Goal: Transaction & Acquisition: Purchase product/service

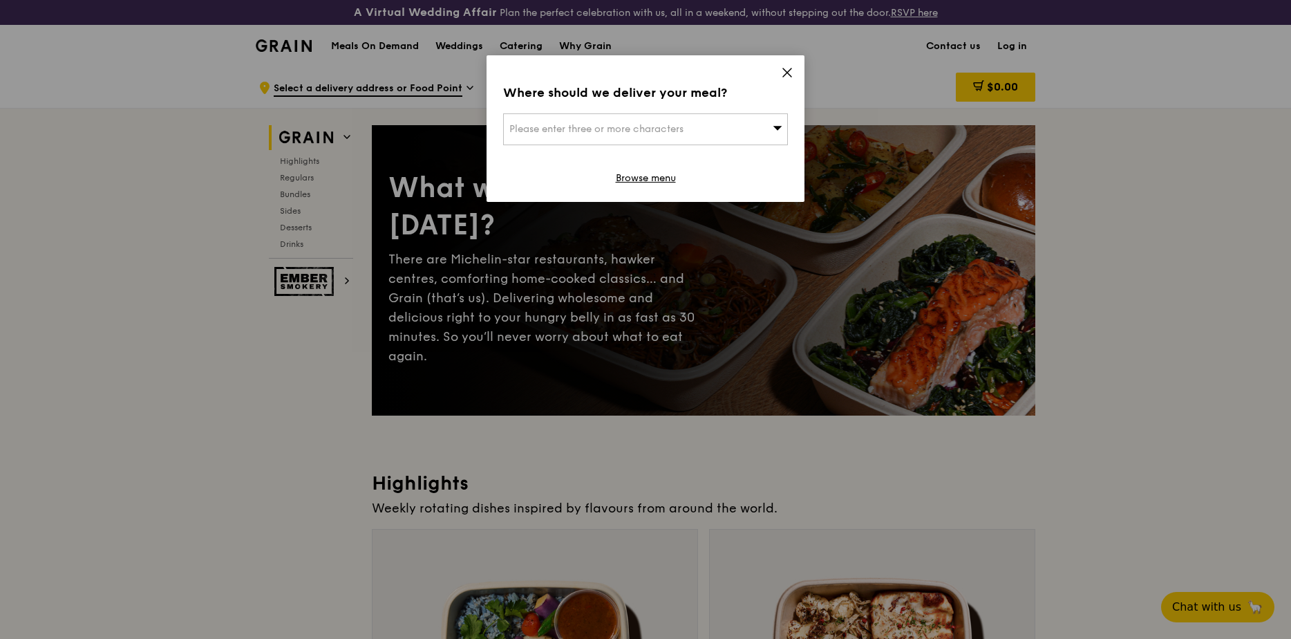
click at [750, 131] on div "Please enter three or more characters" at bounding box center [645, 129] width 285 height 32
click at [797, 75] on div "Where should we deliver your meal? Please enter three or more characters Please…" at bounding box center [646, 128] width 318 height 147
click at [789, 72] on icon at bounding box center [787, 72] width 8 height 8
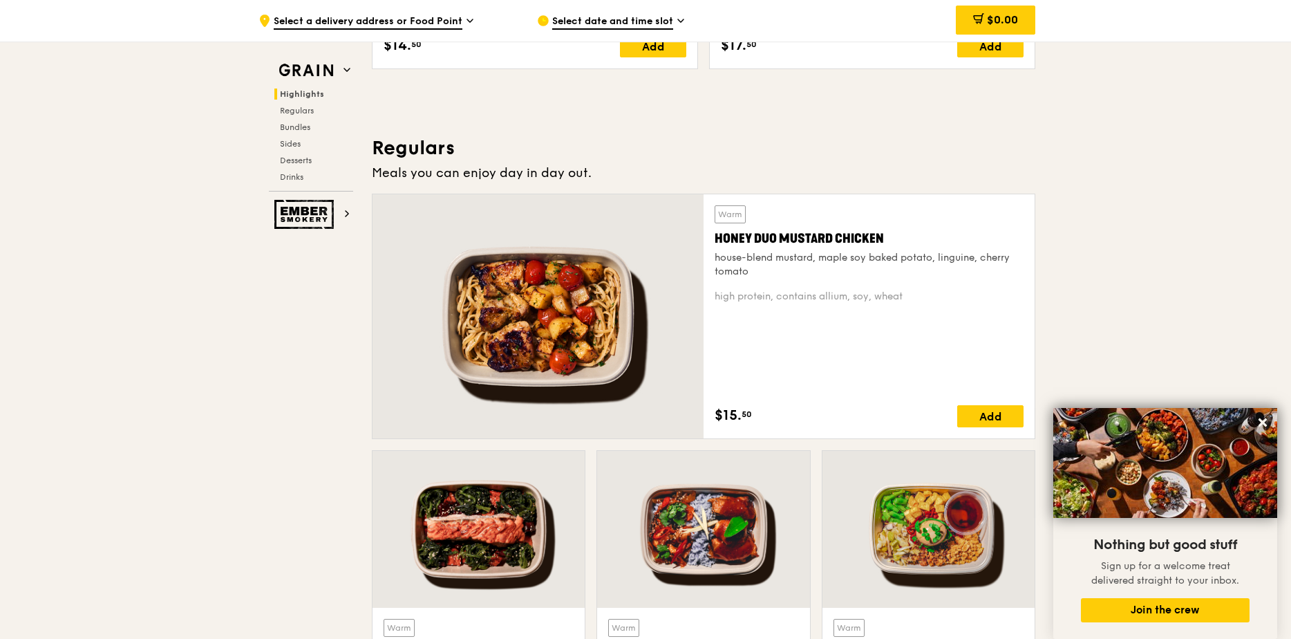
scroll to position [898, 0]
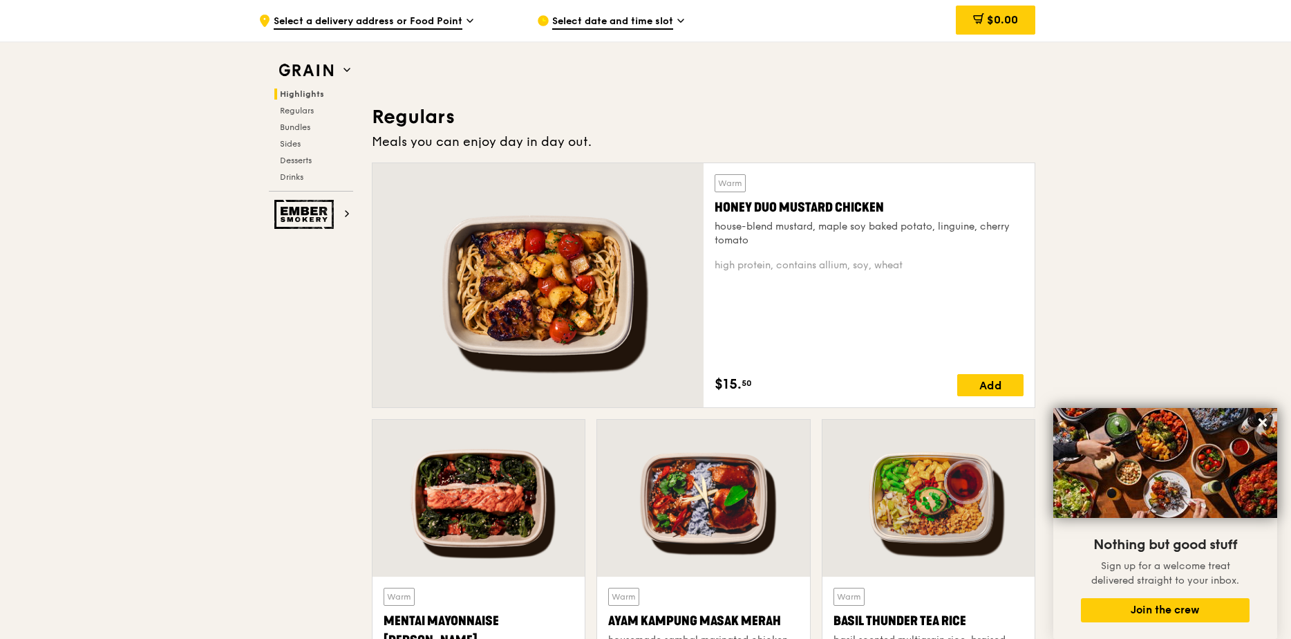
click at [742, 249] on div "Warm Honey Duo Mustard Chicken house-blend mustard, maple soy baked potato, lin…" at bounding box center [869, 285] width 309 height 222
click at [717, 207] on div "Honey Duo Mustard Chicken" at bounding box center [869, 207] width 309 height 19
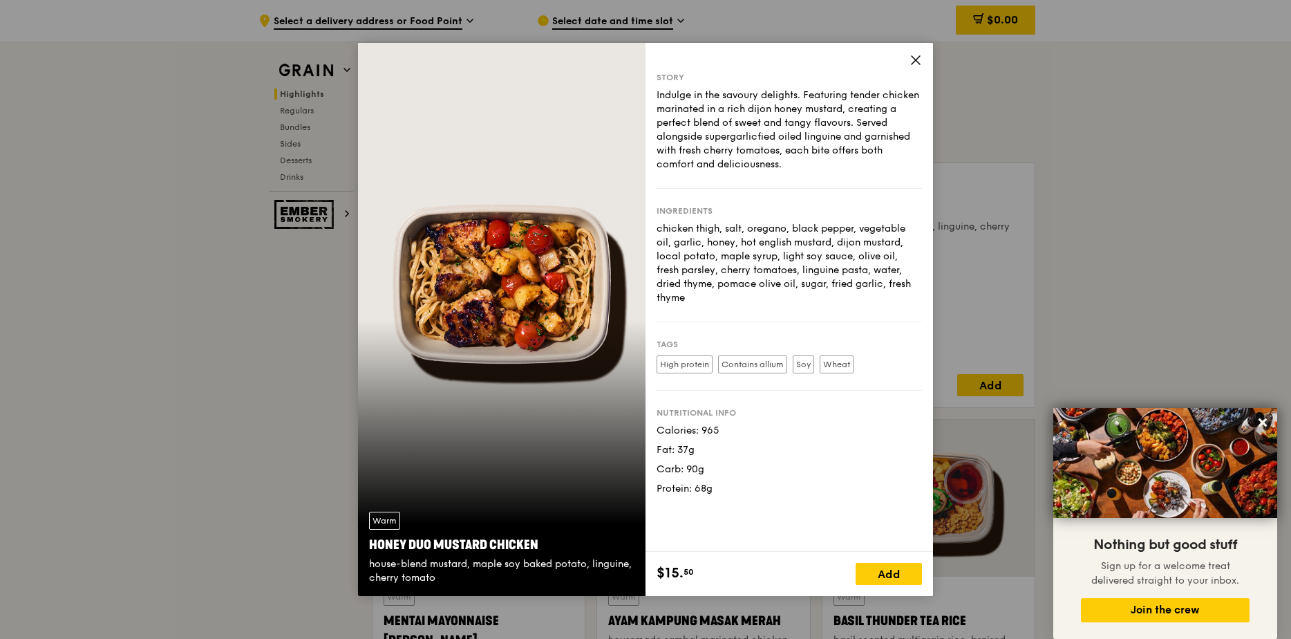
click at [916, 61] on icon at bounding box center [916, 60] width 8 height 8
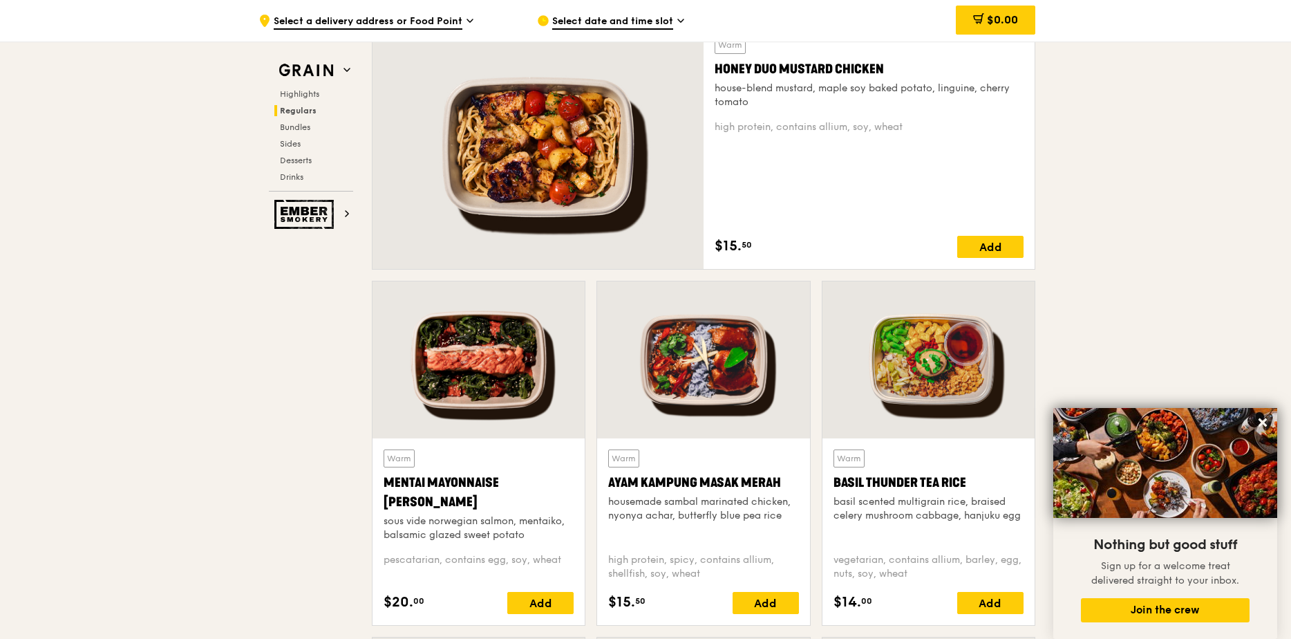
scroll to position [1106, 0]
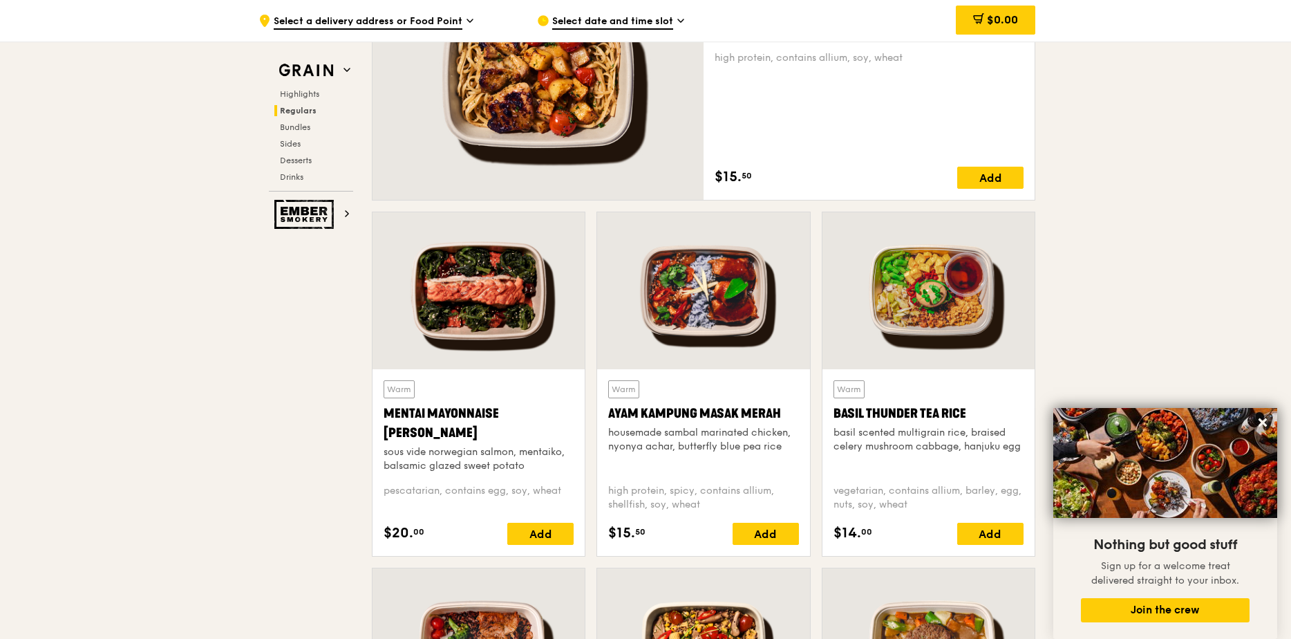
click at [502, 413] on div "Mentai Mayonnaise [PERSON_NAME]" at bounding box center [479, 423] width 190 height 39
click at [497, 305] on div at bounding box center [478, 290] width 212 height 157
click at [676, 335] on div at bounding box center [703, 290] width 212 height 157
click at [462, 305] on div at bounding box center [478, 290] width 212 height 157
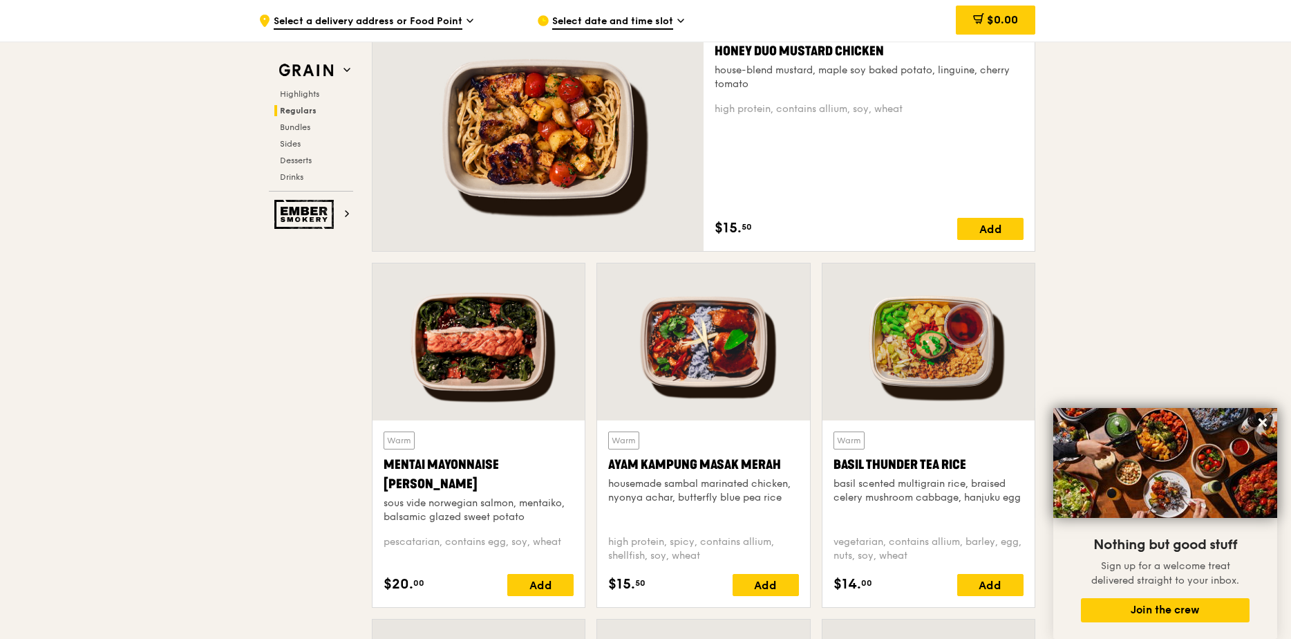
scroll to position [968, 0]
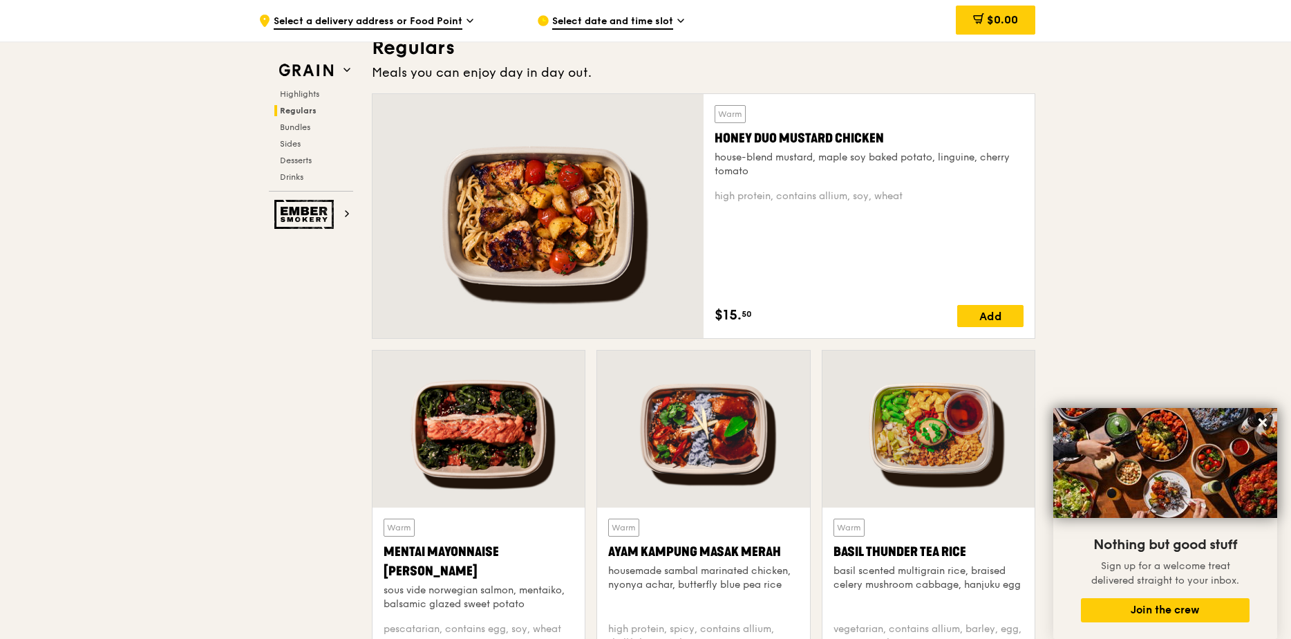
click at [811, 149] on div "Warm Honey Duo Mustard Chicken house-blend mustard, maple soy baked potato, lin…" at bounding box center [869, 141] width 309 height 73
click at [960, 429] on div at bounding box center [928, 428] width 212 height 157
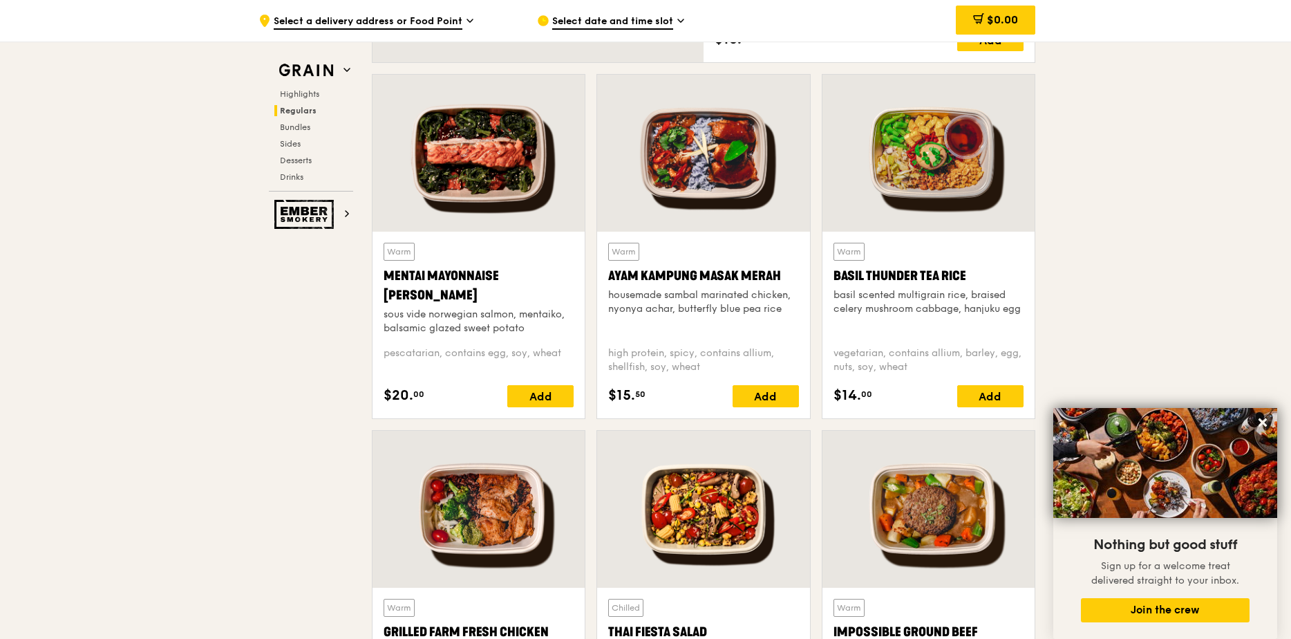
scroll to position [1244, 0]
click at [1265, 424] on icon at bounding box center [1262, 422] width 8 height 8
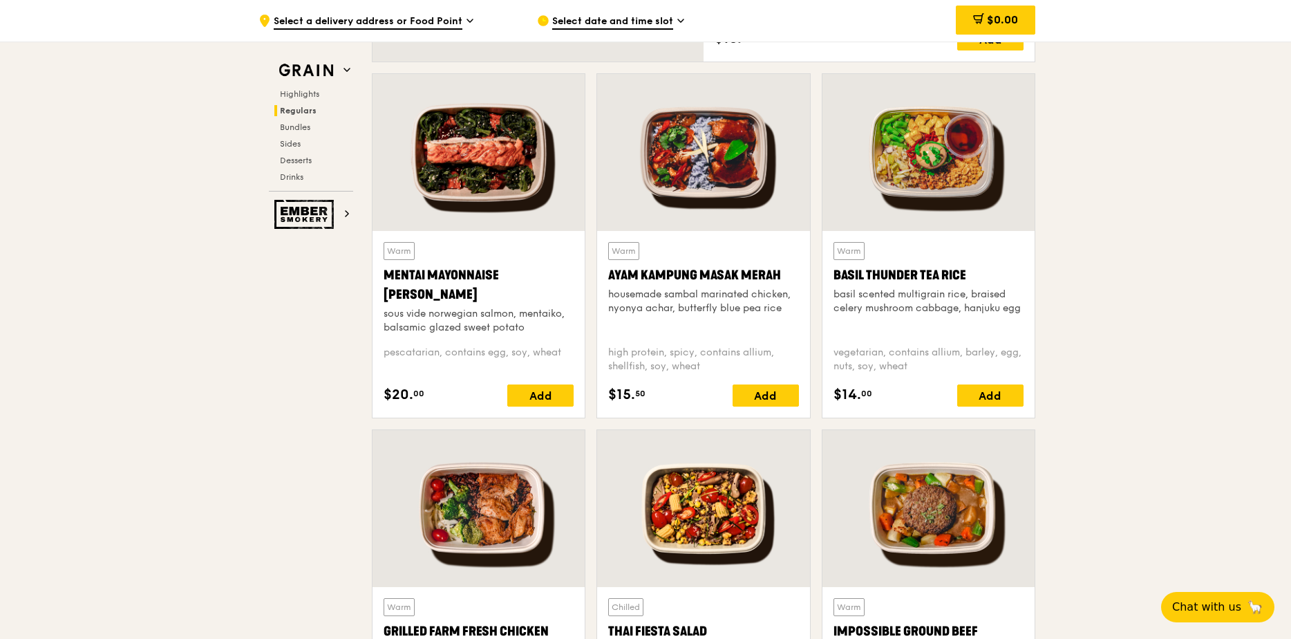
scroll to position [1382, 0]
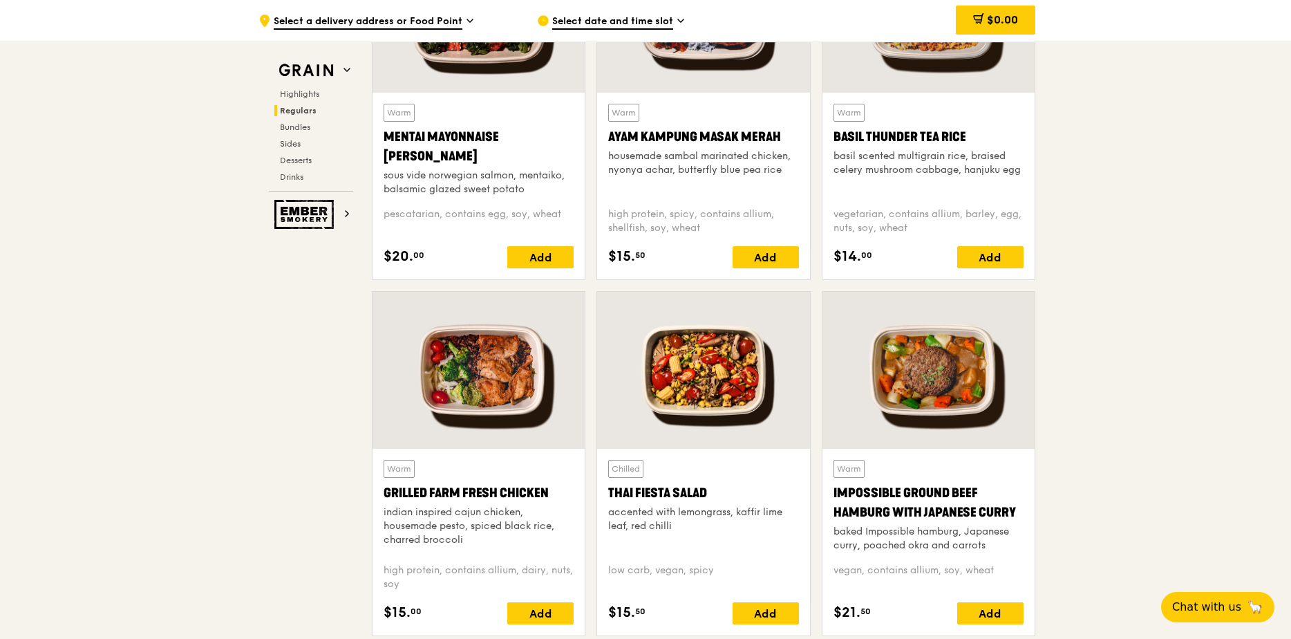
click at [531, 384] on div at bounding box center [478, 370] width 212 height 157
click at [733, 380] on div at bounding box center [703, 370] width 212 height 157
click at [968, 386] on div at bounding box center [928, 370] width 212 height 157
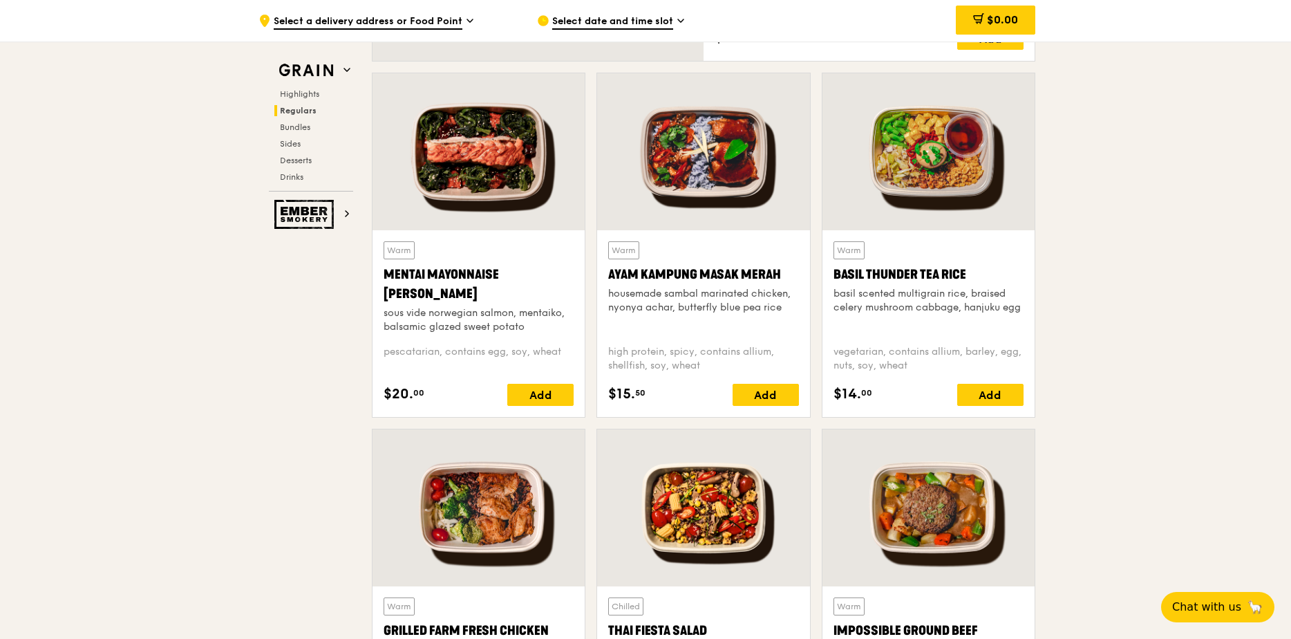
scroll to position [1244, 0]
click at [517, 167] on div at bounding box center [478, 152] width 212 height 157
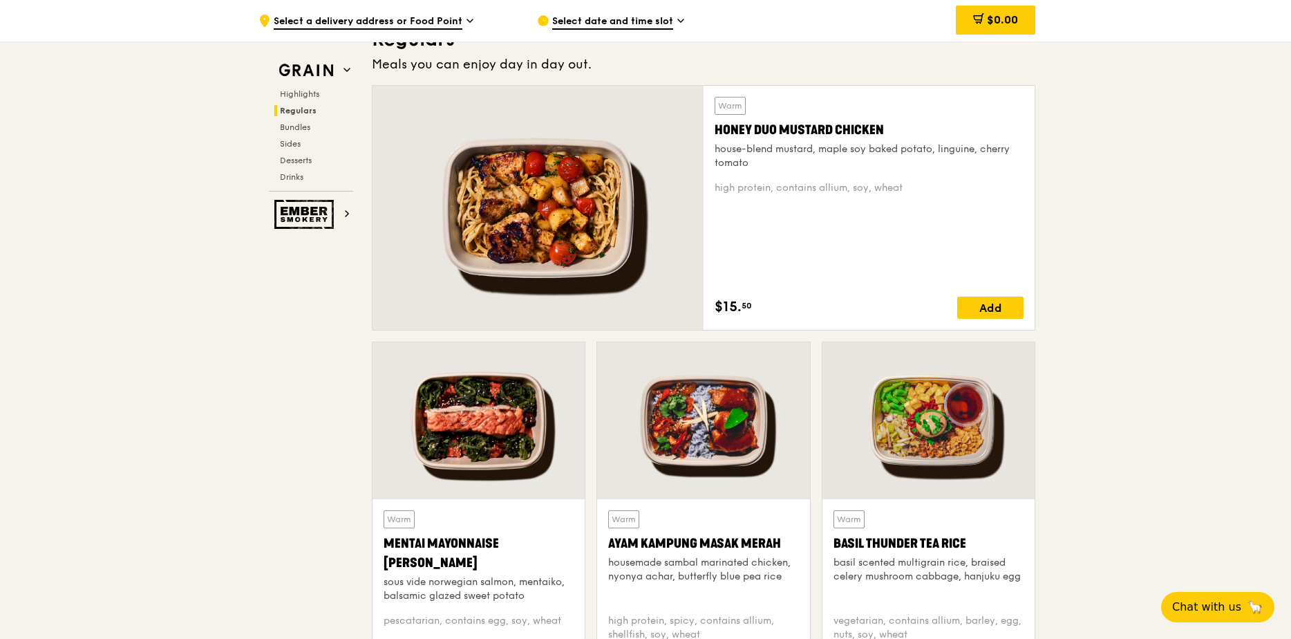
scroll to position [968, 0]
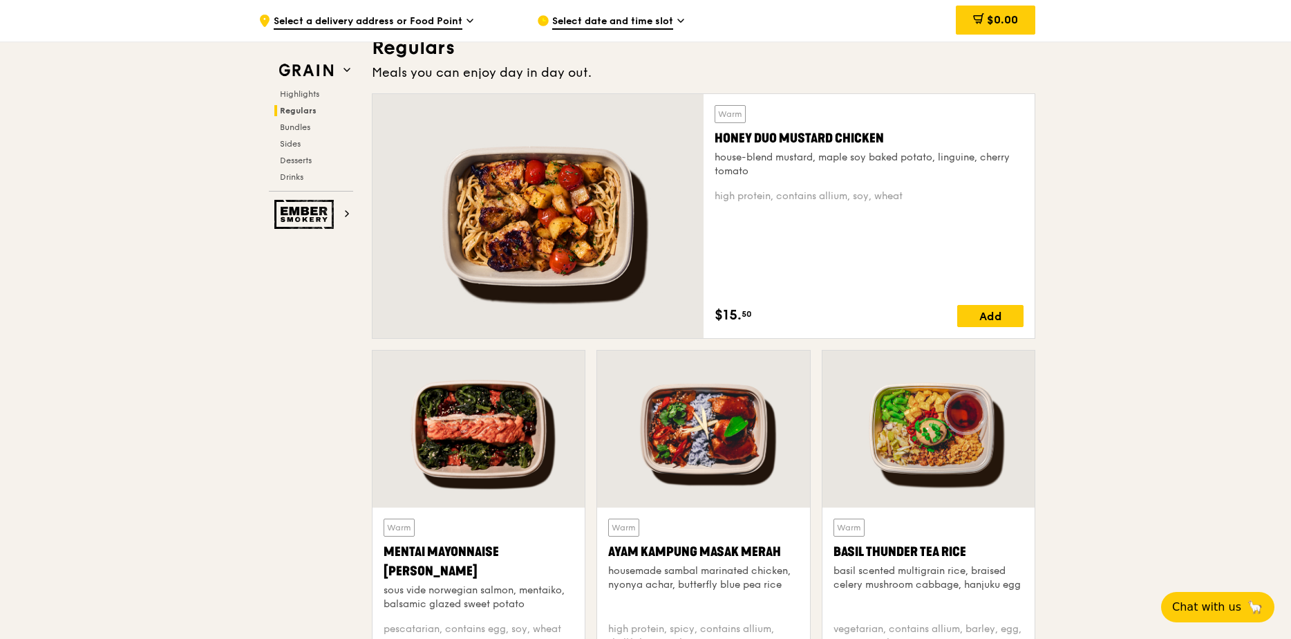
click at [781, 169] on div "house-blend mustard, maple soy baked potato, linguine, cherry tomato" at bounding box center [869, 165] width 309 height 28
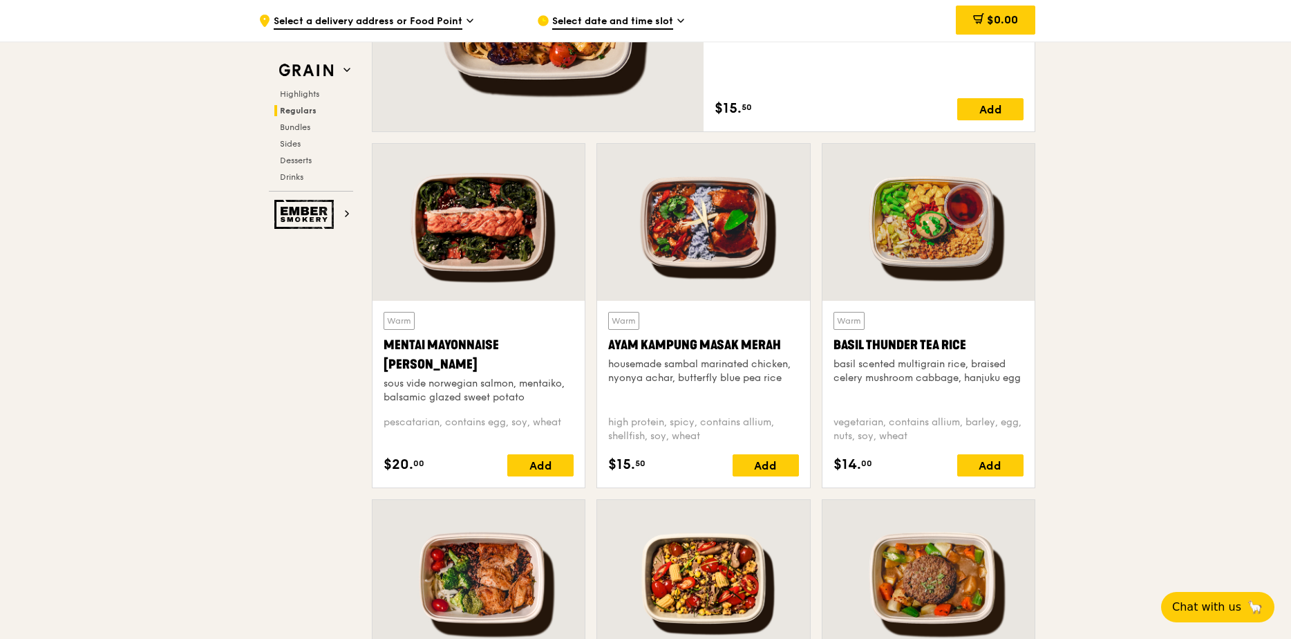
scroll to position [1175, 0]
click at [495, 249] on div at bounding box center [478, 221] width 212 height 157
click at [728, 208] on div at bounding box center [703, 221] width 212 height 157
click at [918, 222] on div at bounding box center [928, 221] width 212 height 157
click at [923, 213] on div at bounding box center [928, 221] width 212 height 157
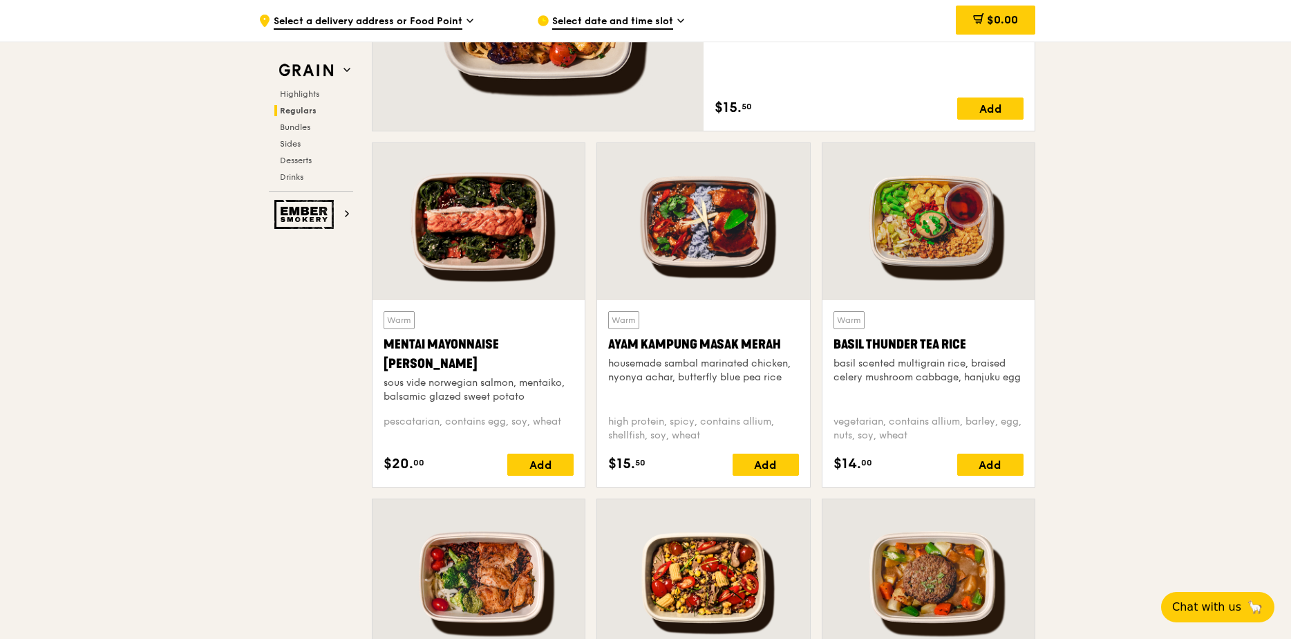
click at [635, 213] on div at bounding box center [703, 221] width 212 height 157
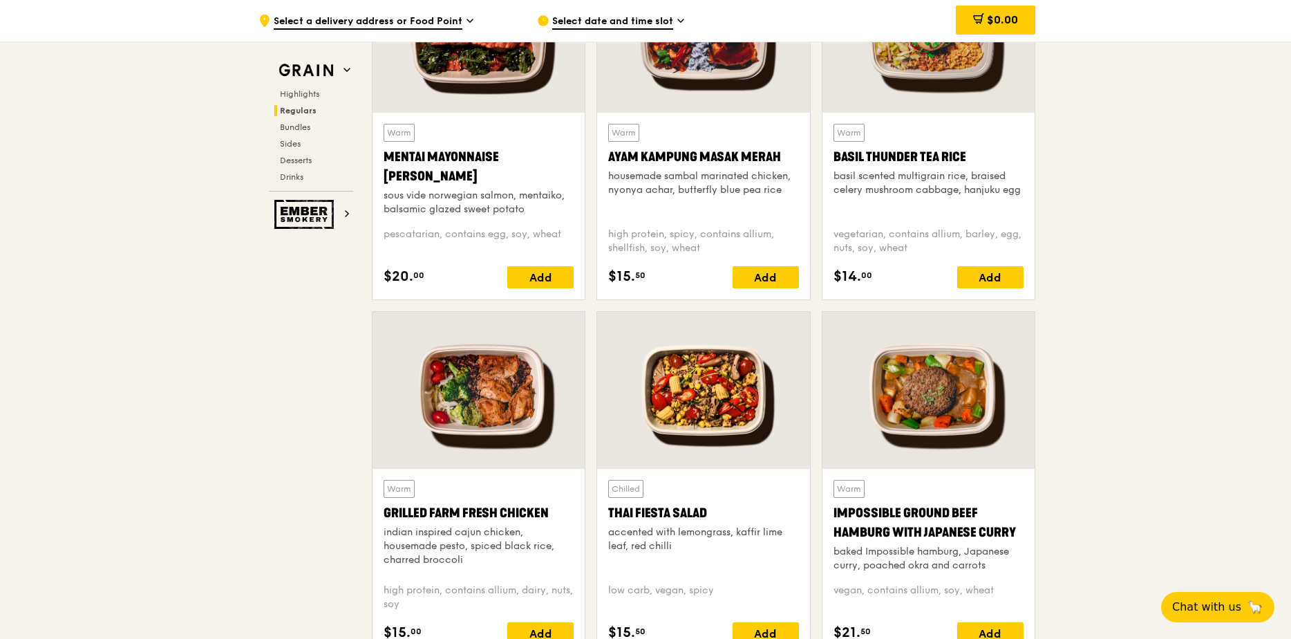
scroll to position [1382, 0]
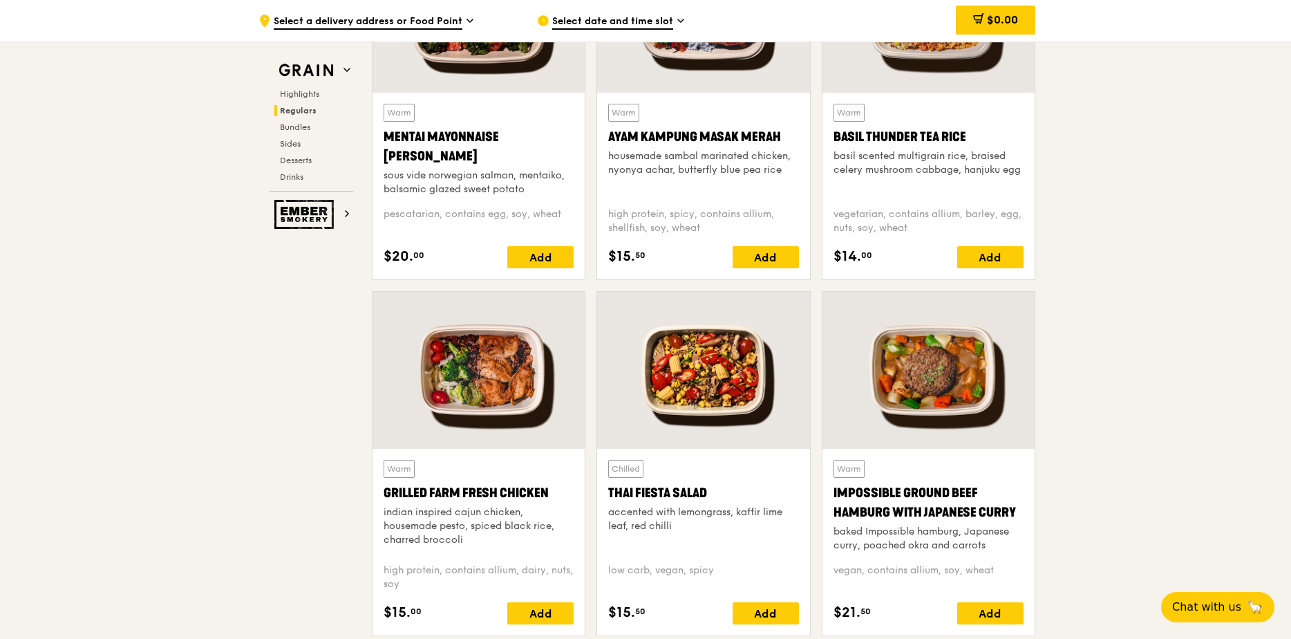
click at [500, 377] on div at bounding box center [478, 370] width 212 height 157
click at [468, 379] on div at bounding box center [478, 370] width 212 height 157
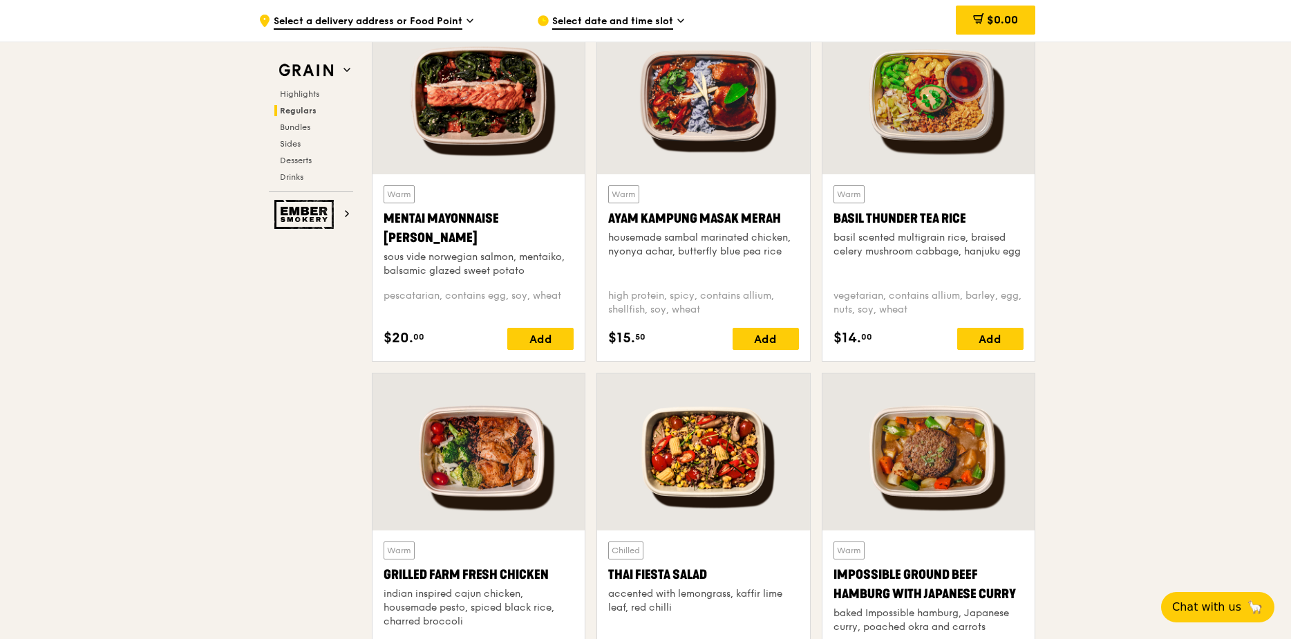
scroll to position [1175, 0]
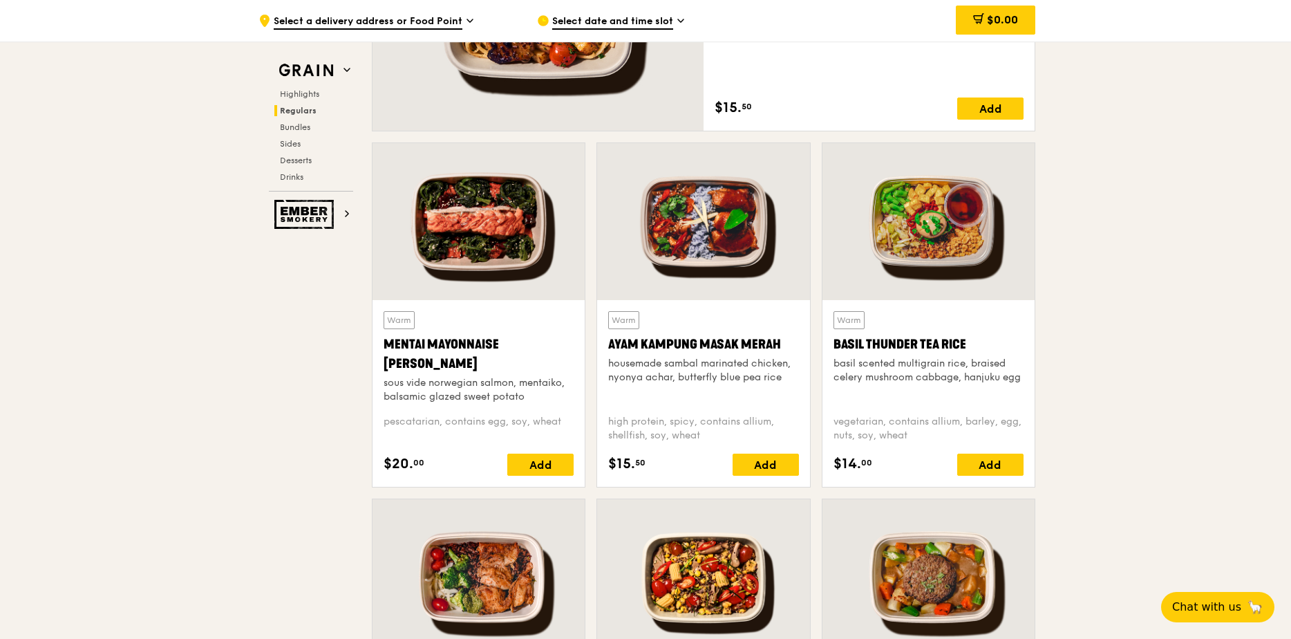
click at [446, 229] on div at bounding box center [478, 221] width 212 height 157
click at [697, 224] on div at bounding box center [703, 221] width 212 height 157
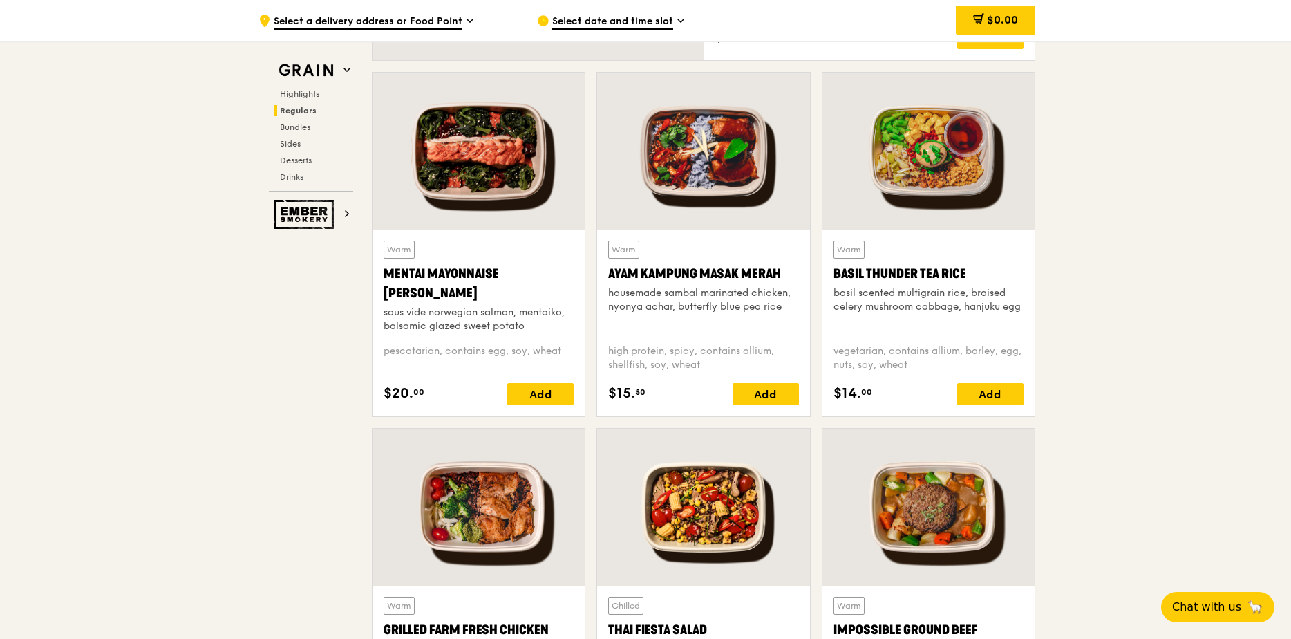
scroll to position [1313, 0]
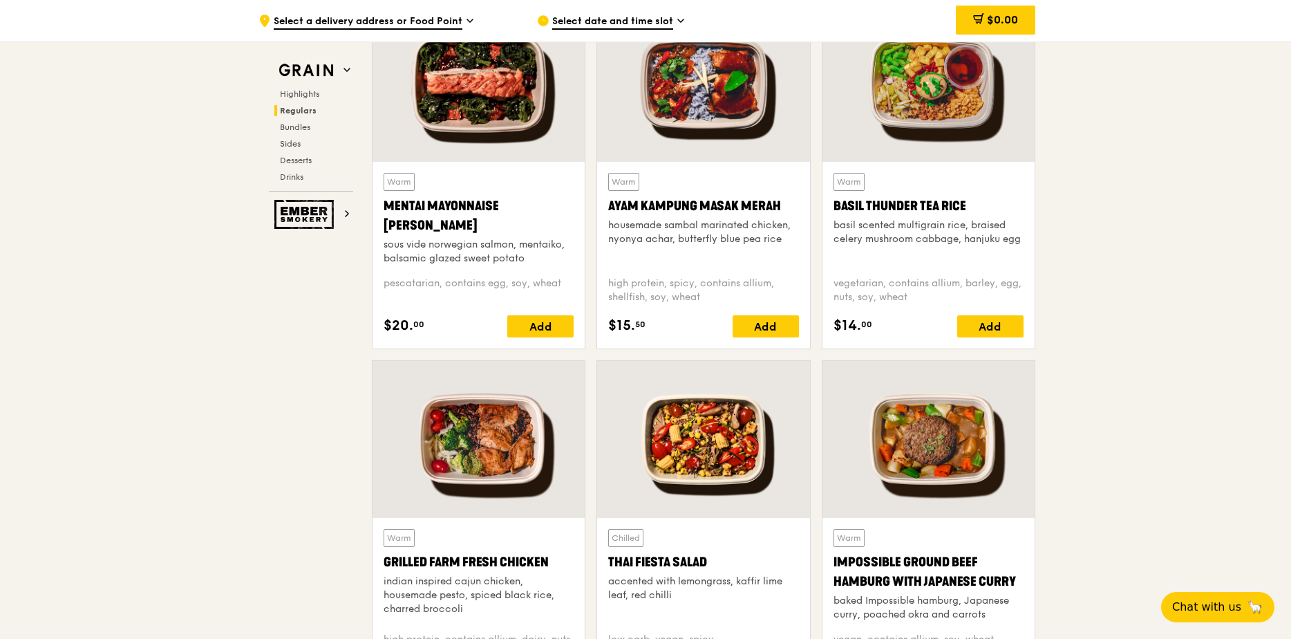
click at [721, 424] on div at bounding box center [703, 439] width 212 height 157
click at [944, 480] on div at bounding box center [928, 439] width 212 height 157
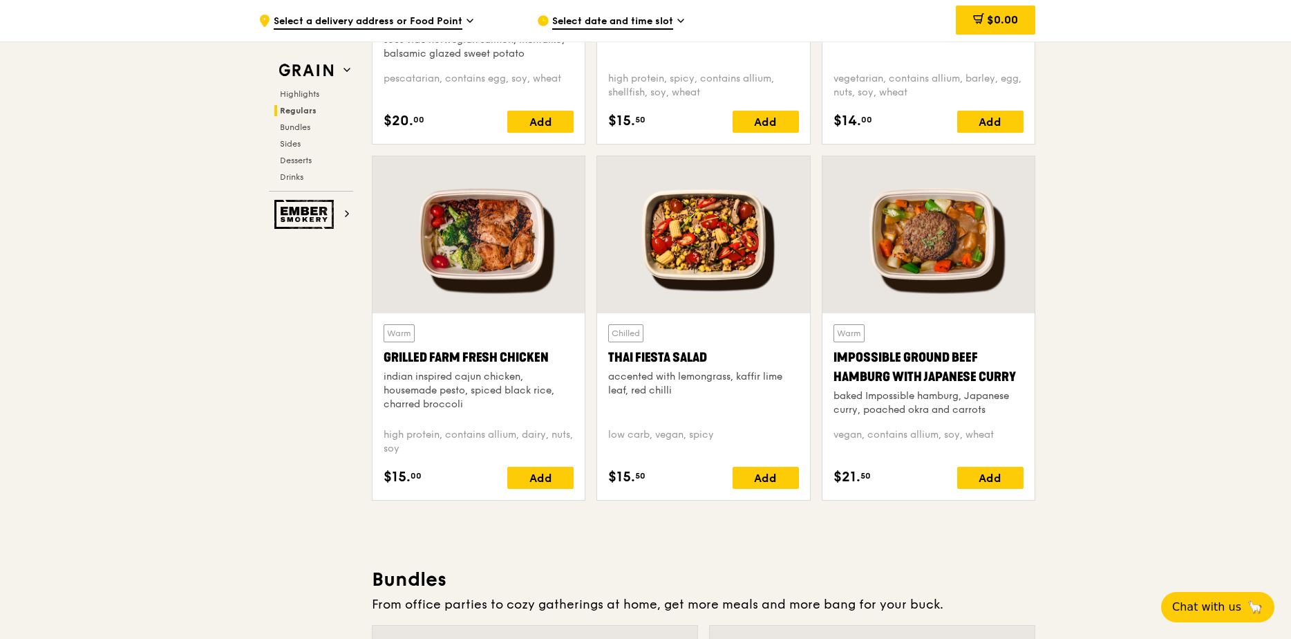
scroll to position [1520, 0]
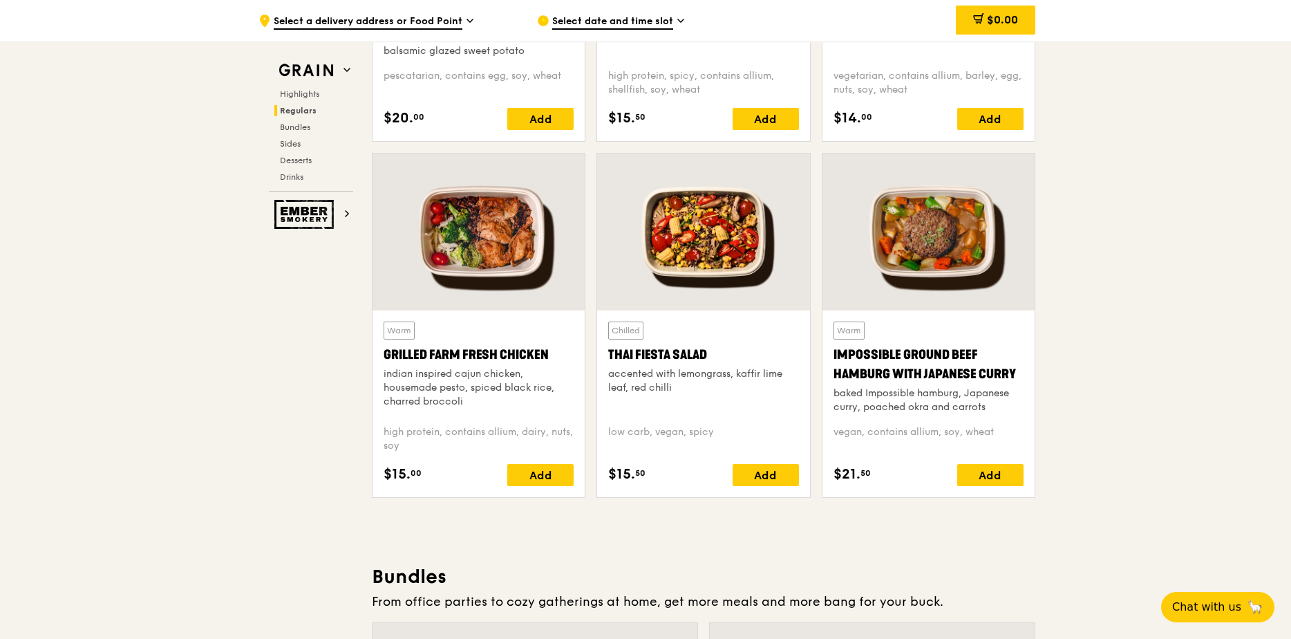
click at [484, 261] on div at bounding box center [478, 231] width 212 height 157
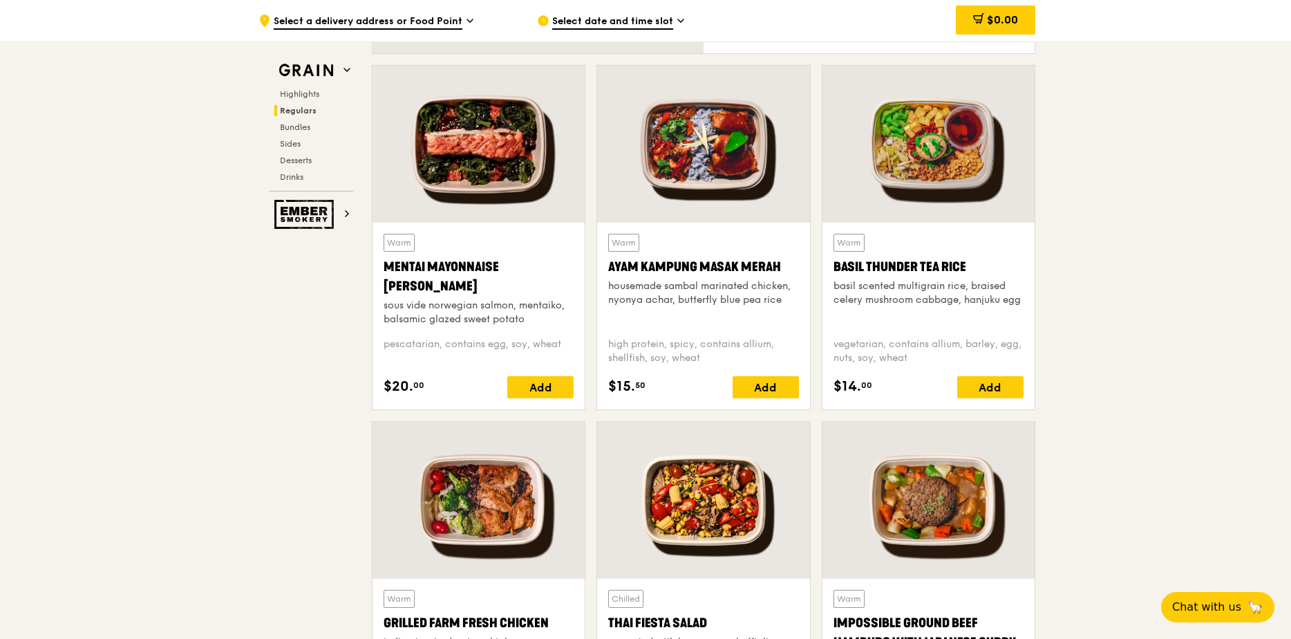
scroll to position [1244, 0]
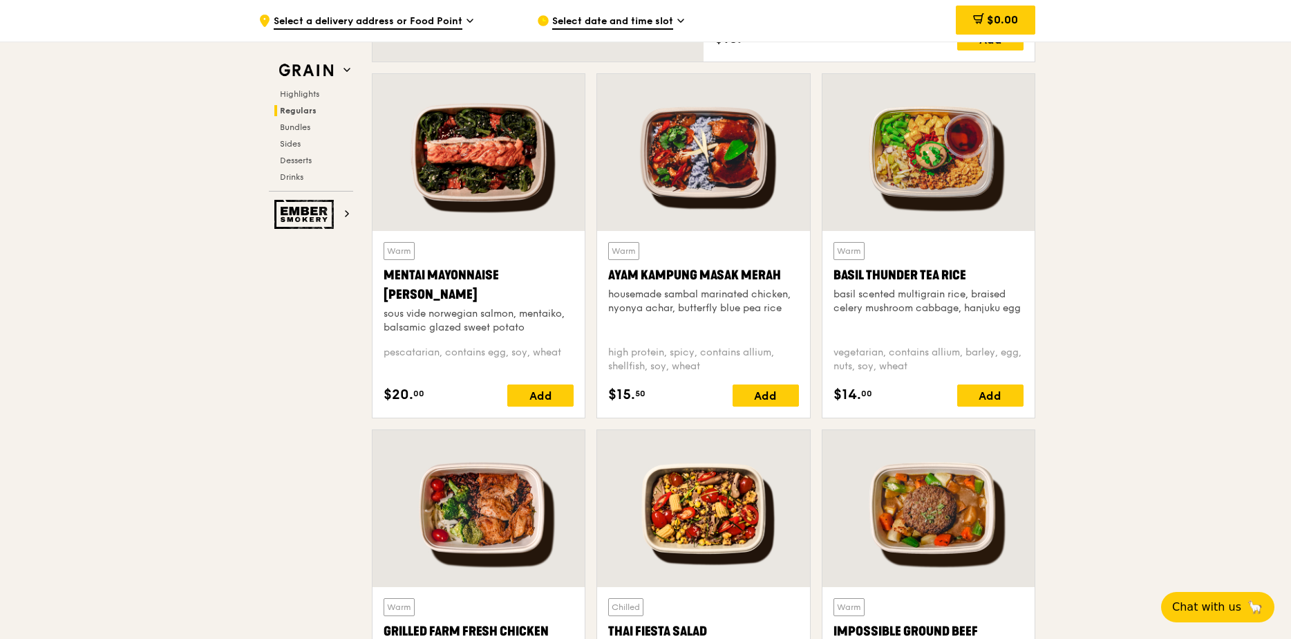
click at [493, 160] on div at bounding box center [478, 152] width 212 height 157
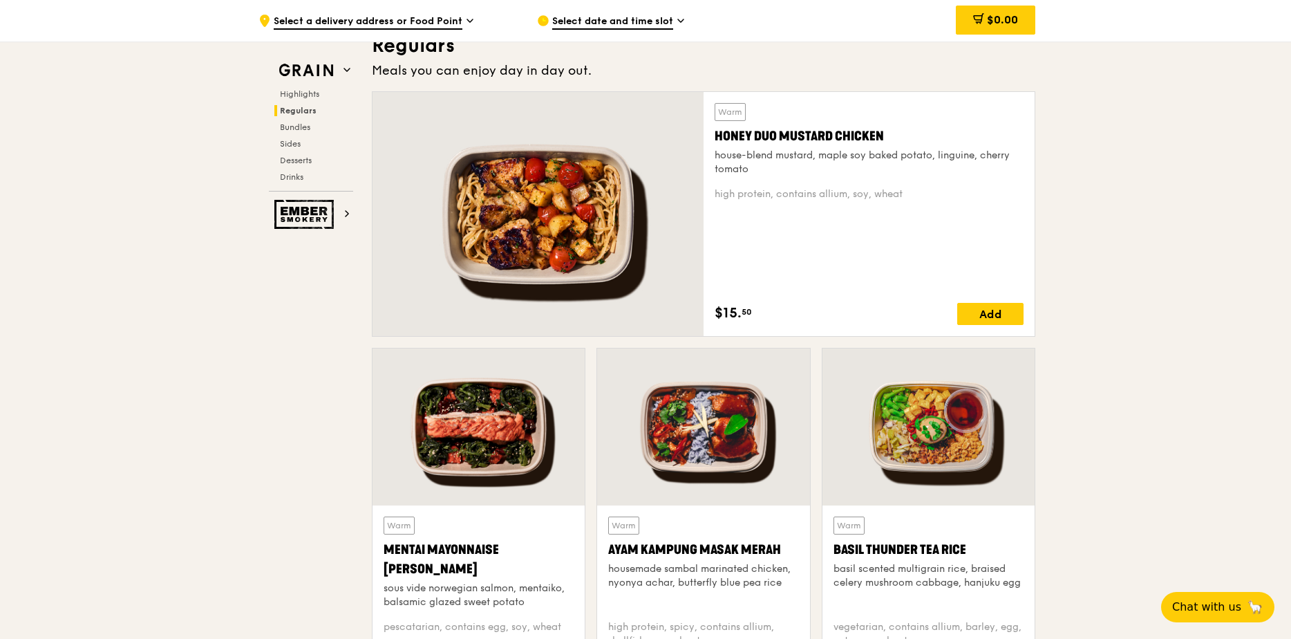
scroll to position [968, 0]
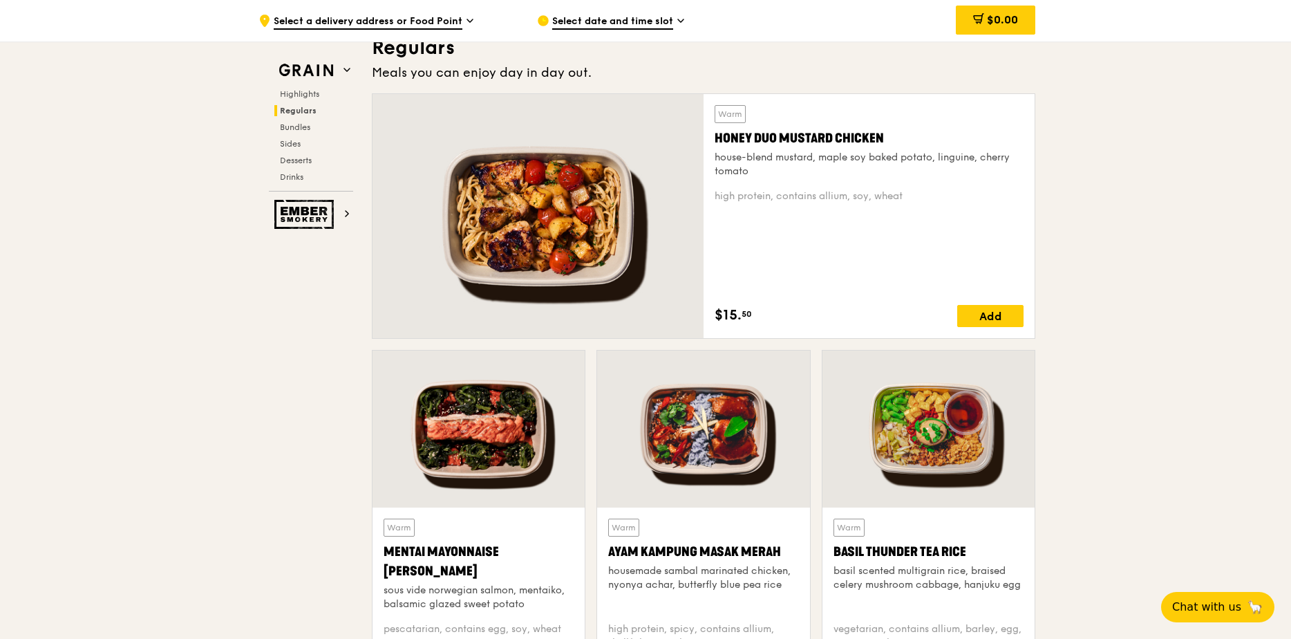
click at [639, 250] on div at bounding box center [537, 216] width 331 height 244
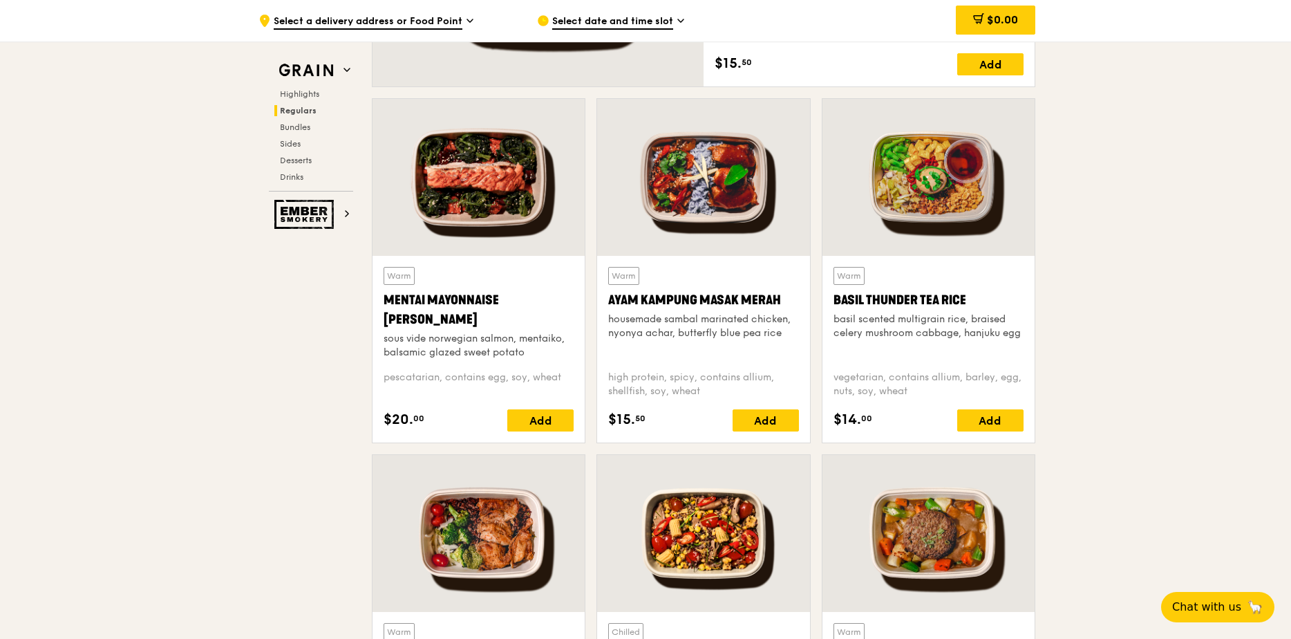
scroll to position [1244, 0]
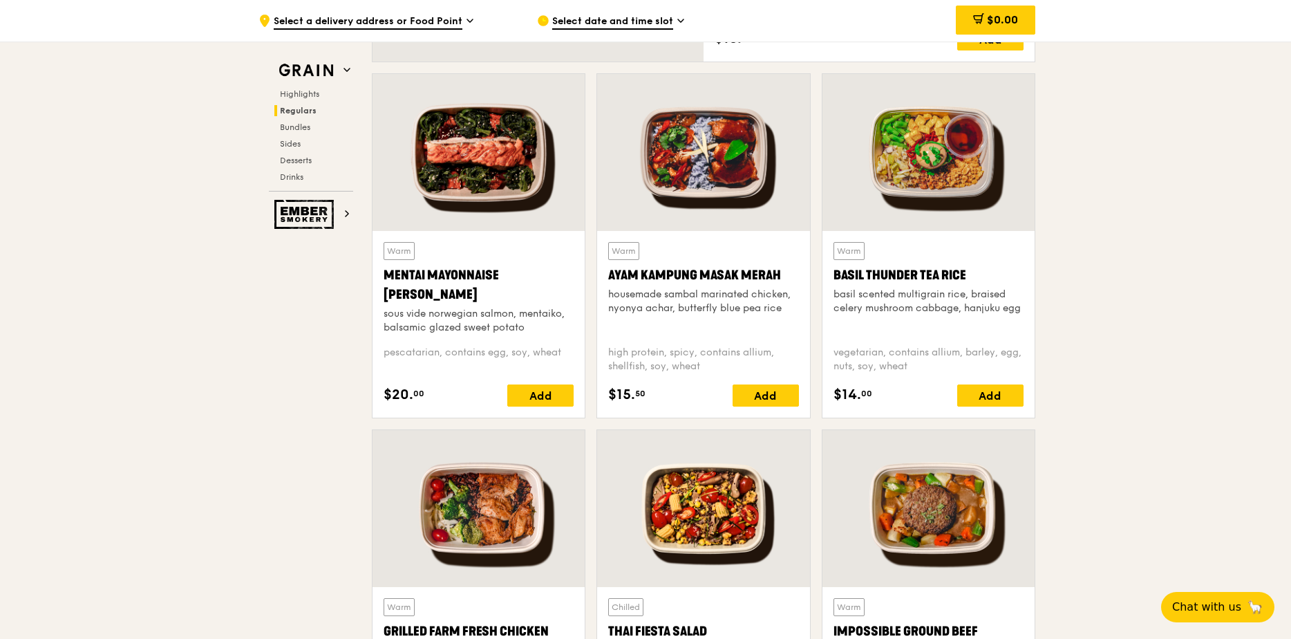
click at [730, 169] on div at bounding box center [703, 152] width 212 height 157
click at [451, 540] on div at bounding box center [478, 508] width 212 height 157
click at [679, 149] on div at bounding box center [703, 152] width 212 height 157
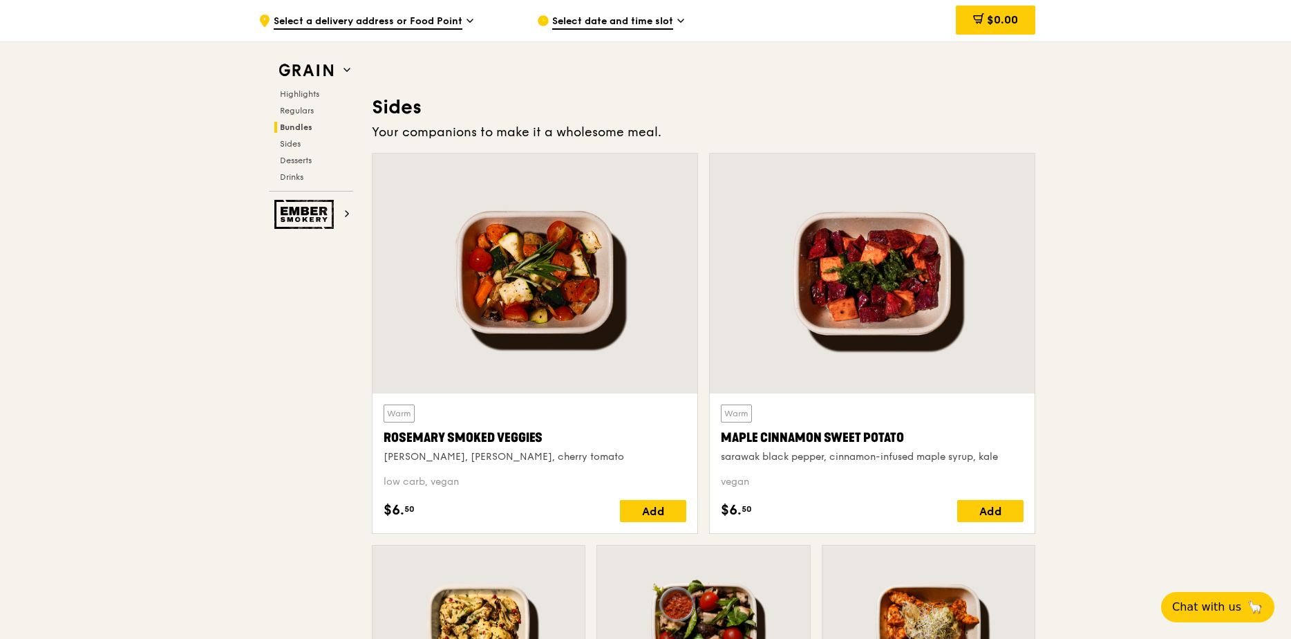
scroll to position [3110, 0]
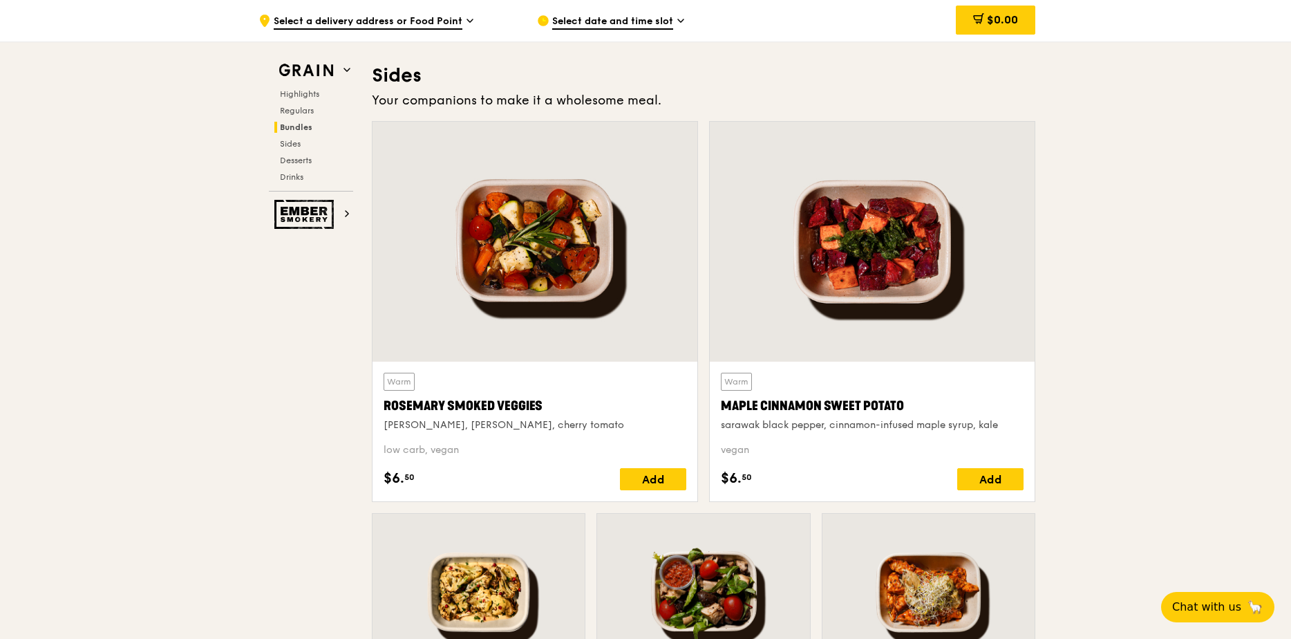
click at [550, 239] on div at bounding box center [534, 242] width 325 height 240
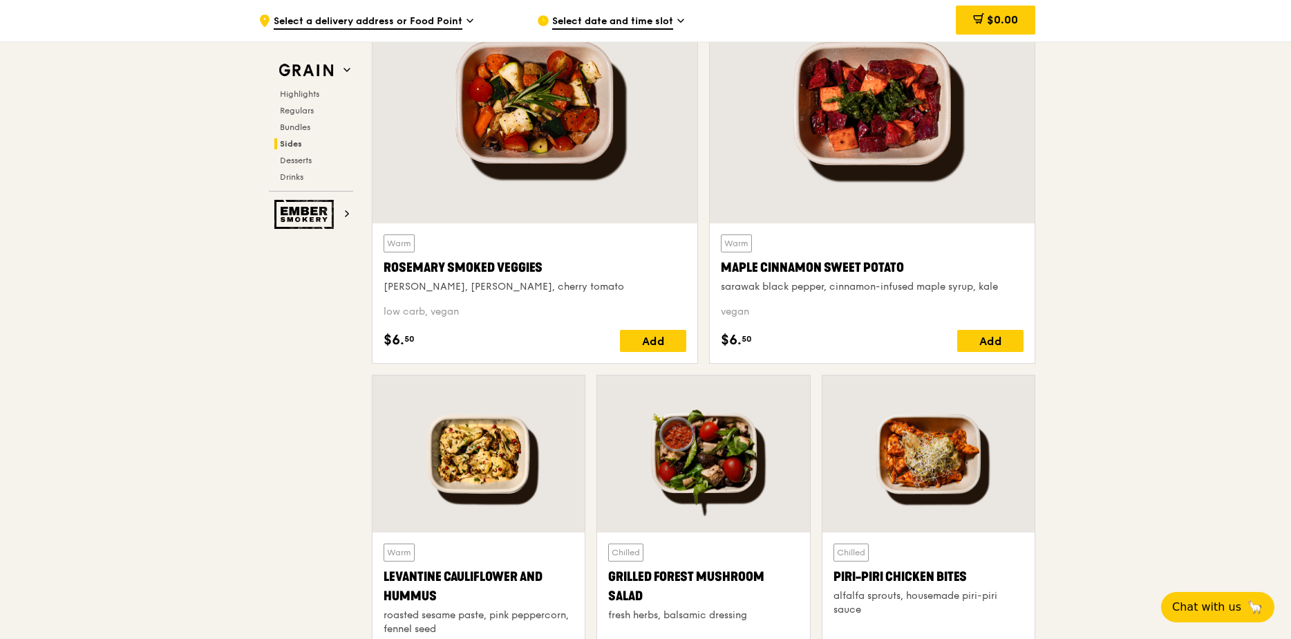
scroll to position [3317, 0]
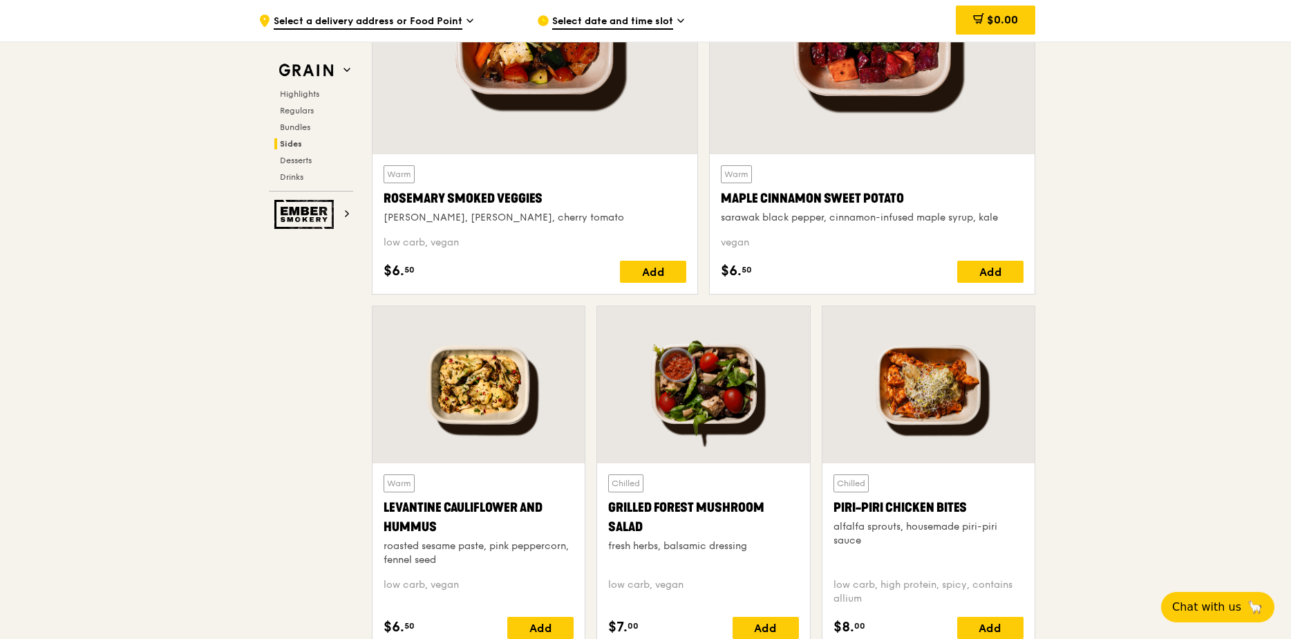
click at [684, 384] on div at bounding box center [703, 384] width 212 height 157
click at [958, 395] on div at bounding box center [928, 384] width 212 height 157
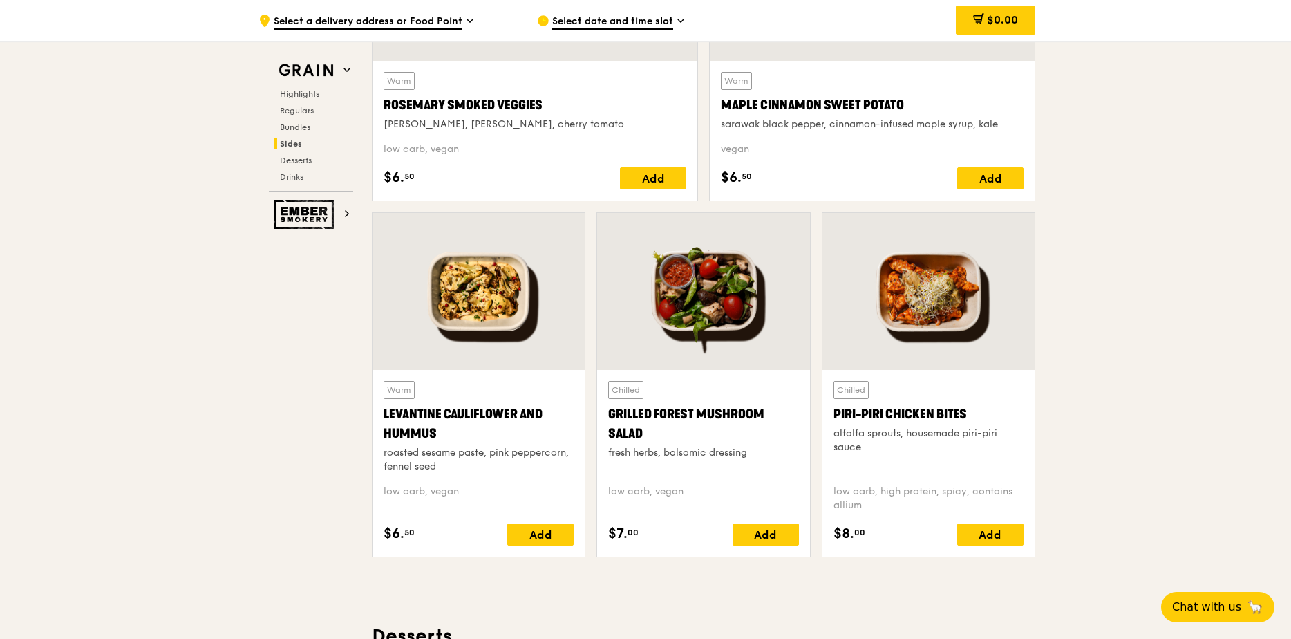
scroll to position [3386, 0]
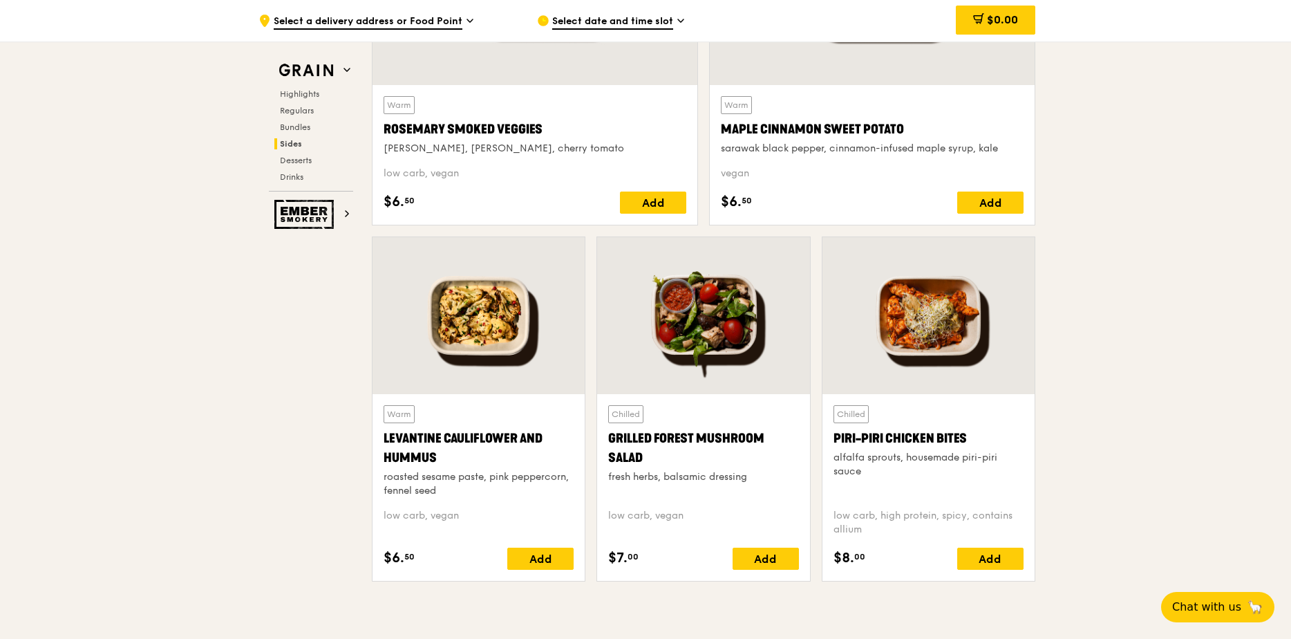
click at [700, 339] on div at bounding box center [703, 315] width 212 height 157
